Goal: Task Accomplishment & Management: Complete application form

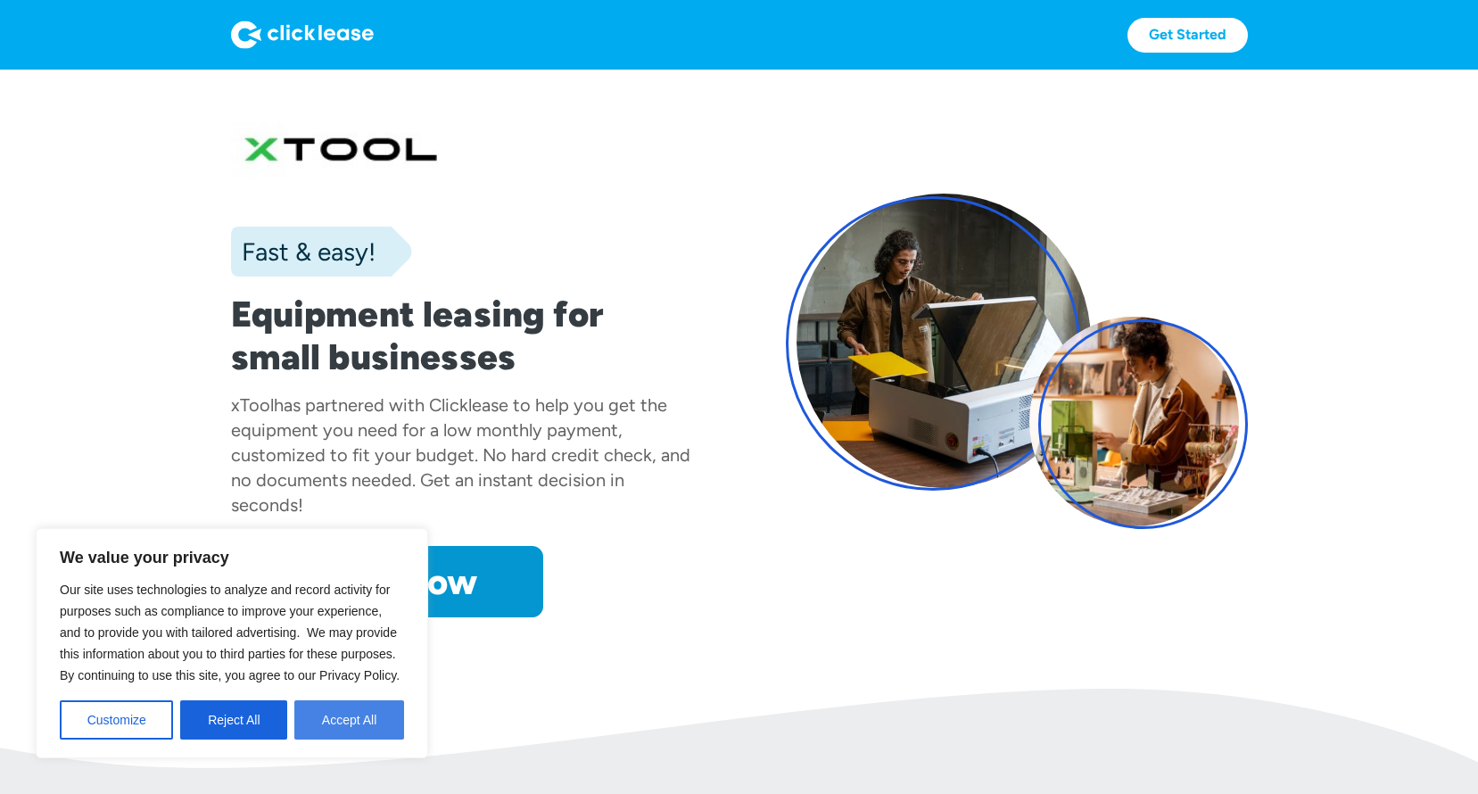
click at [347, 727] on button "Accept All" at bounding box center [349, 719] width 110 height 39
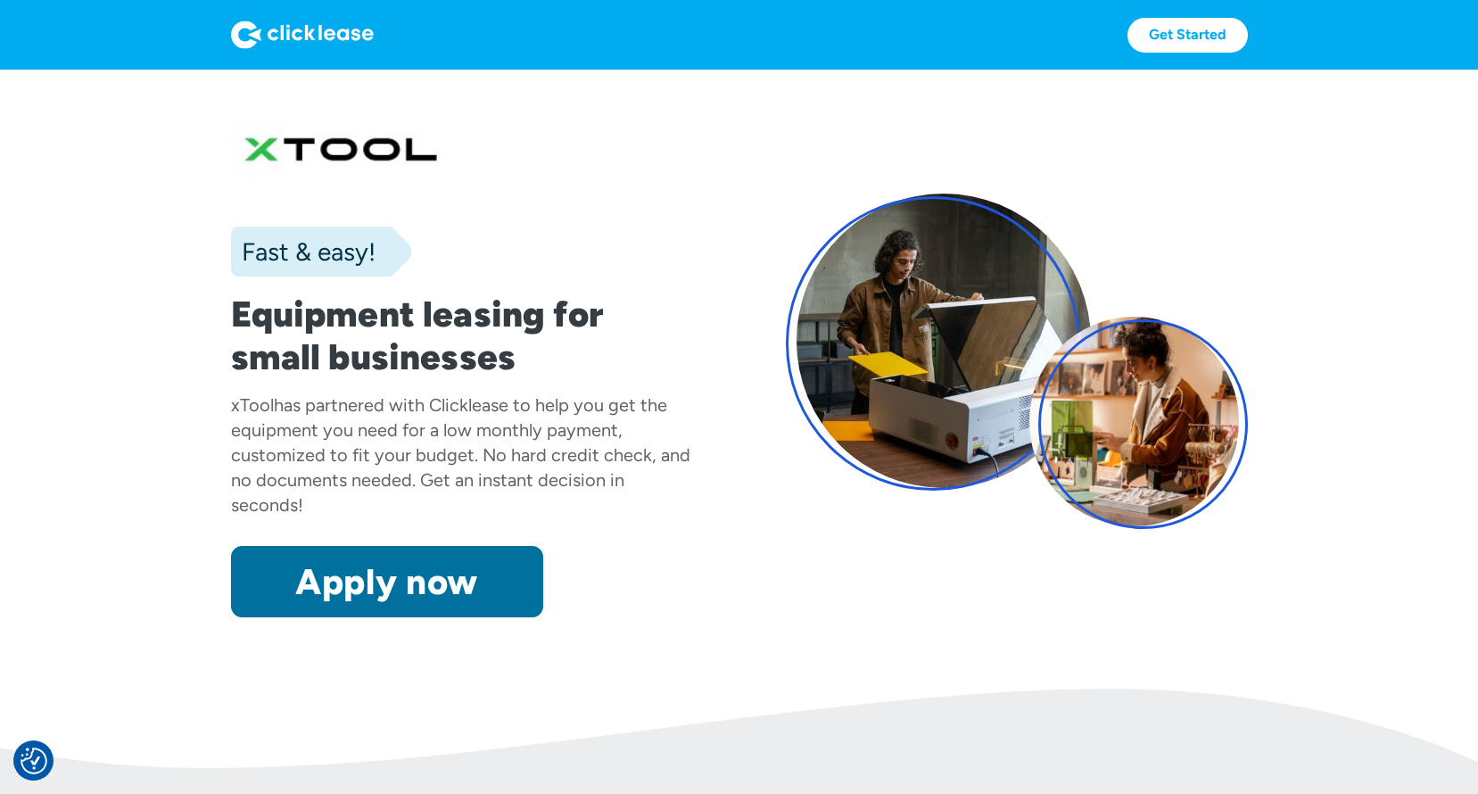
click at [432, 606] on link "Apply now" at bounding box center [387, 581] width 312 height 71
